Goal: Navigation & Orientation: Find specific page/section

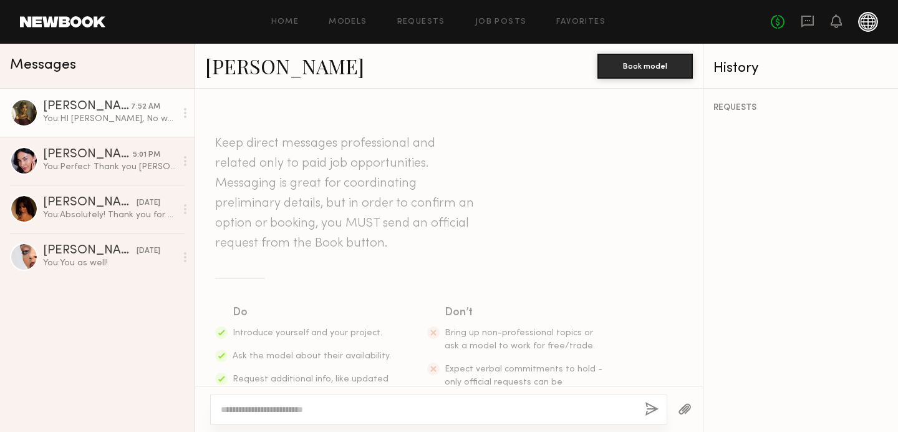
scroll to position [877, 0]
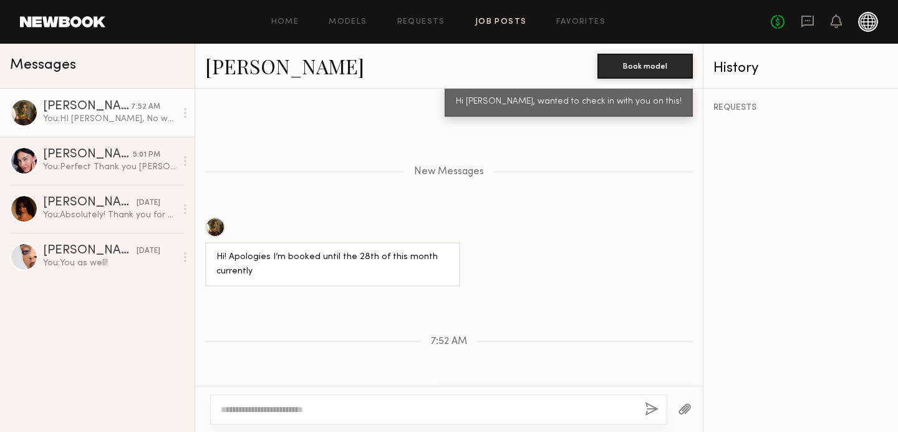
click at [498, 22] on link "Job Posts" at bounding box center [501, 22] width 52 height 8
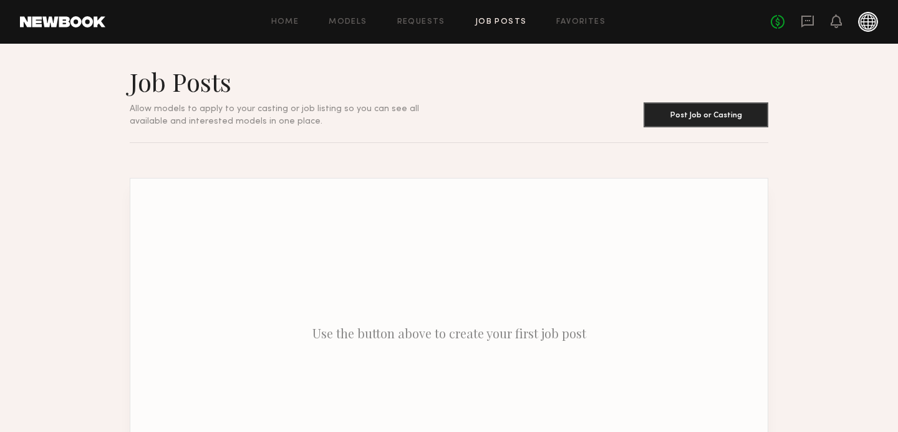
click at [415, 28] on div "Home Models Requests Job Posts Favorites Sign Out No fees up to $5,000" at bounding box center [491, 22] width 773 height 20
click at [584, 18] on link "Favorites" at bounding box center [580, 22] width 49 height 8
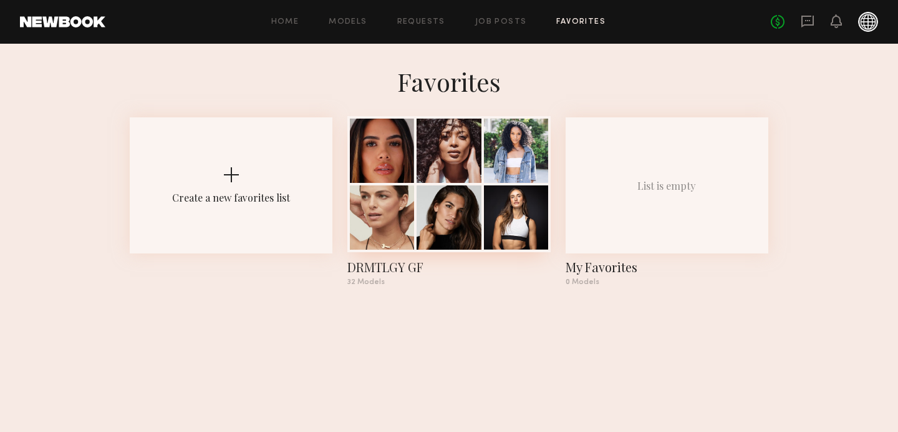
click at [442, 201] on div at bounding box center [449, 217] width 64 height 64
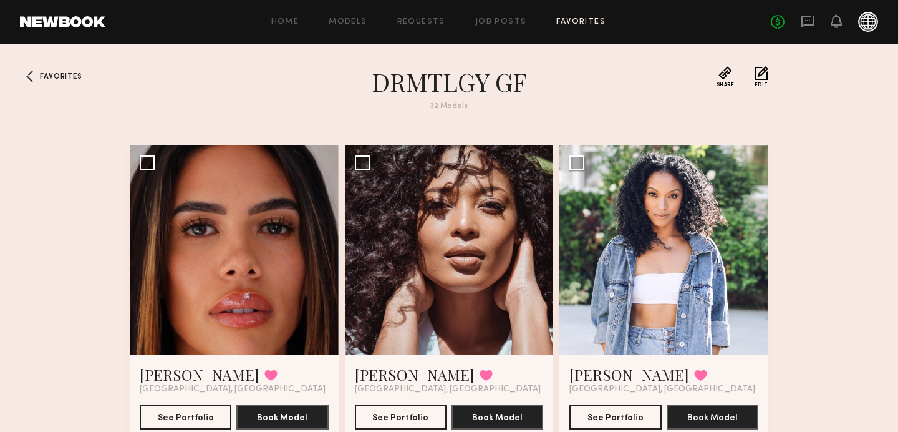
click at [143, 107] on div "Favorites" at bounding box center [158, 95] width 56 height 59
click at [732, 70] on button "Share" at bounding box center [726, 76] width 18 height 21
